Goal: Information Seeking & Learning: Check status

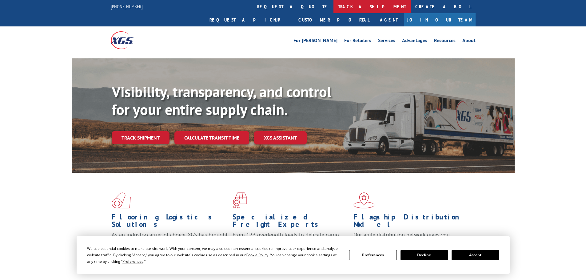
click at [334, 5] on link "track a shipment" at bounding box center [372, 6] width 77 height 13
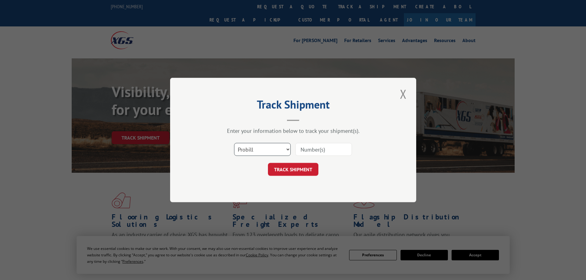
click at [276, 147] on select "Select category... Probill BOL PO" at bounding box center [262, 149] width 57 height 13
select select "po"
click at [234, 143] on select "Select category... Probill BOL PO" at bounding box center [262, 149] width 57 height 13
click at [334, 151] on input at bounding box center [323, 149] width 57 height 13
paste input "02512318"
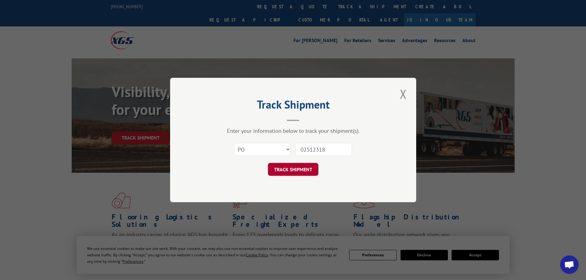
type input "02512318"
click at [305, 172] on button "TRACK SHIPMENT" at bounding box center [293, 169] width 50 height 13
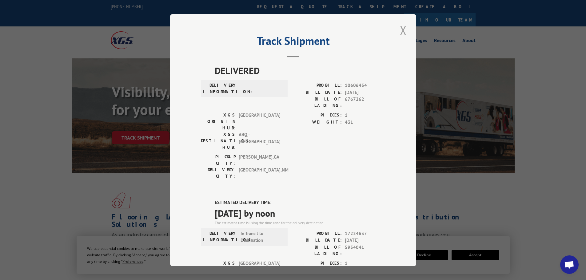
click at [404, 31] on button "Close modal" at bounding box center [403, 30] width 10 height 17
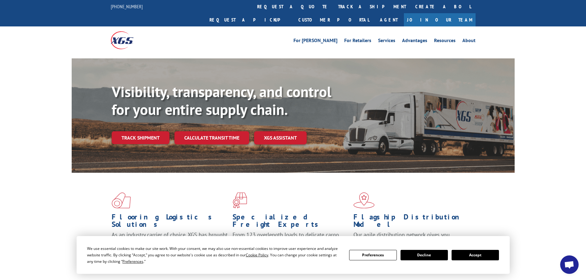
click at [481, 257] on button "Accept" at bounding box center [475, 255] width 47 height 10
